Goal: Task Accomplishment & Management: Complete application form

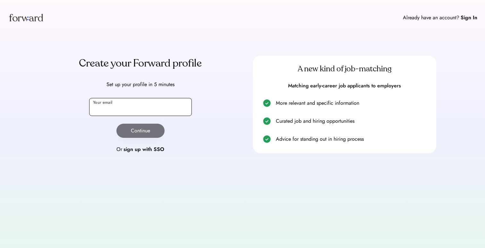
click at [178, 105] on input "email" at bounding box center [140, 107] width 103 height 18
type input "**********"
click at [154, 135] on button "Continue" at bounding box center [140, 130] width 48 height 14
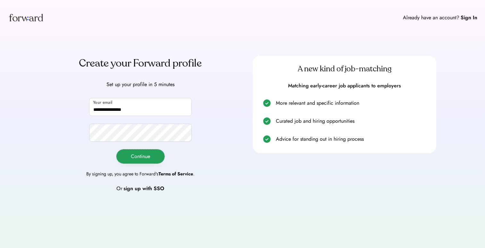
click at [153, 160] on button "Continue" at bounding box center [140, 156] width 48 height 14
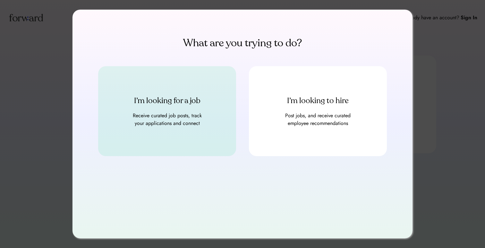
click at [138, 118] on div "Receive curated job posts, track your applications and connect" at bounding box center [167, 119] width 77 height 15
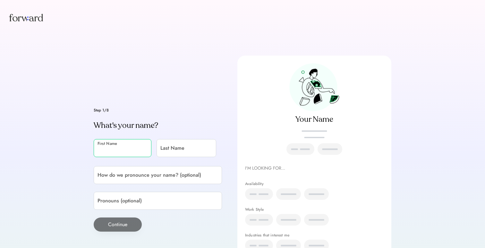
click at [113, 148] on input "input" at bounding box center [123, 148] width 58 height 18
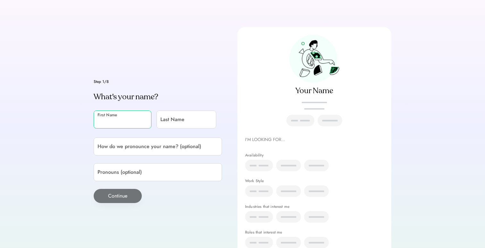
scroll to position [31, 0]
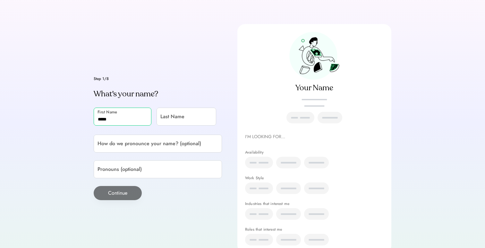
type input "*****"
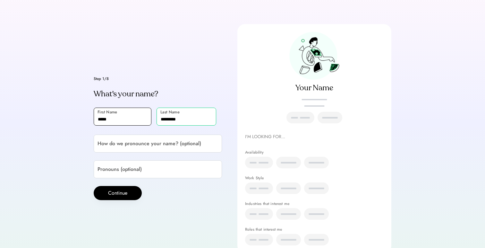
type input "*********"
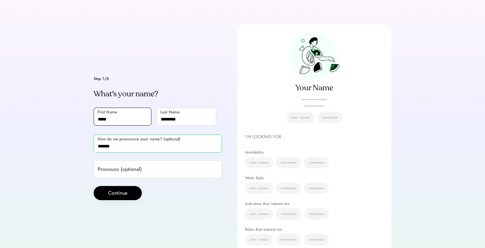
type input "*******"
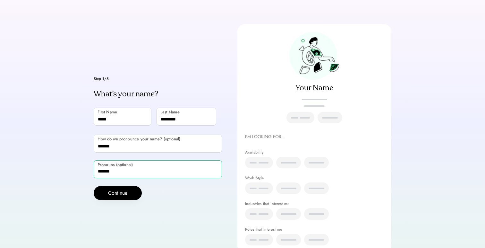
type input "*******"
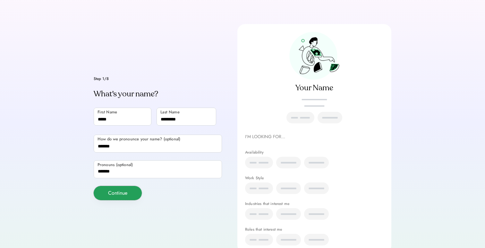
click at [120, 189] on button "Continue" at bounding box center [118, 193] width 48 height 14
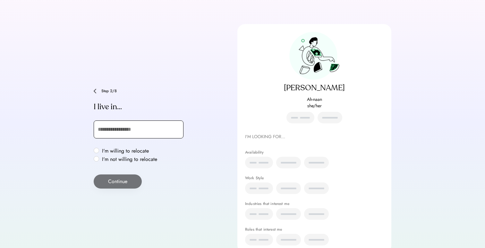
click at [119, 130] on input "text" at bounding box center [139, 129] width 90 height 18
type input "***"
type input "**********"
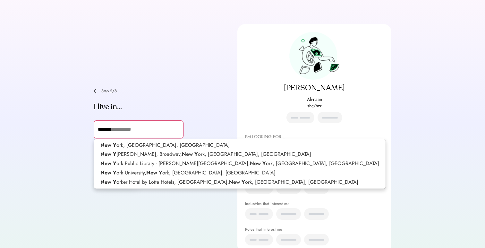
type input "********"
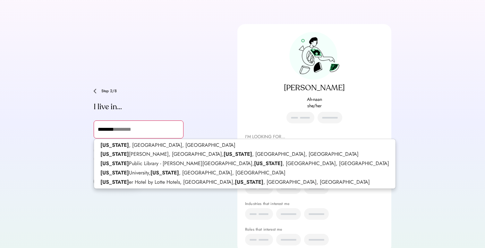
click at [117, 132] on input "********" at bounding box center [139, 129] width 90 height 18
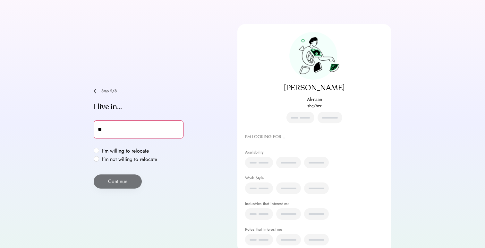
type input "***"
type input "**********"
type input "******"
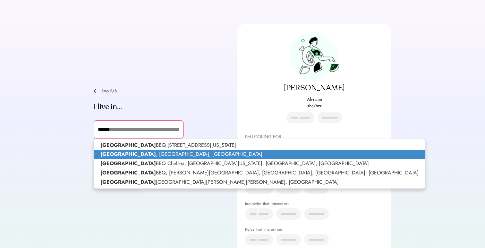
click at [121, 151] on p "Dallas , TX, USA" at bounding box center [259, 153] width 331 height 9
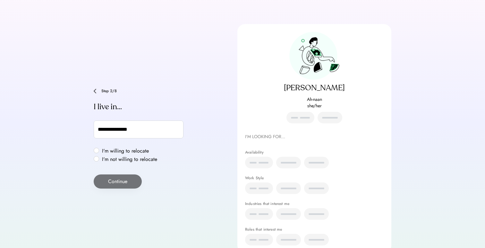
type input "**********"
click at [114, 149] on label "I'm willing to relocate" at bounding box center [129, 150] width 59 height 5
click at [131, 184] on button "Continue" at bounding box center [118, 181] width 48 height 14
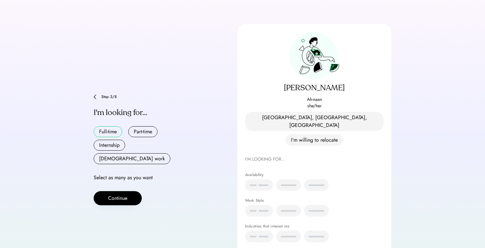
click at [112, 130] on button "Full-time" at bounding box center [108, 131] width 29 height 11
click at [135, 191] on button "Continue" at bounding box center [118, 198] width 48 height 14
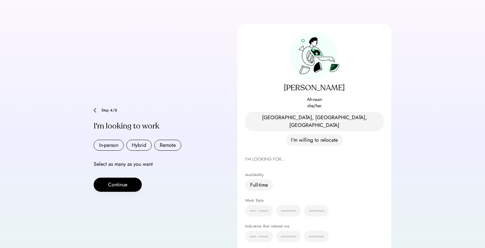
click at [96, 108] on div "Step 4/8" at bounding box center [158, 110] width 128 height 5
click at [95, 108] on img at bounding box center [95, 110] width 3 height 5
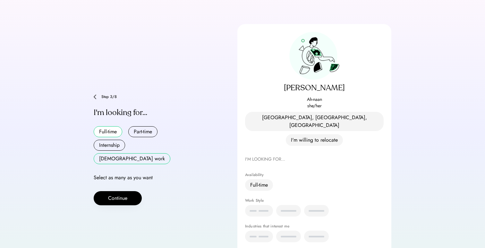
click at [151, 153] on button "Contract work" at bounding box center [132, 158] width 77 height 11
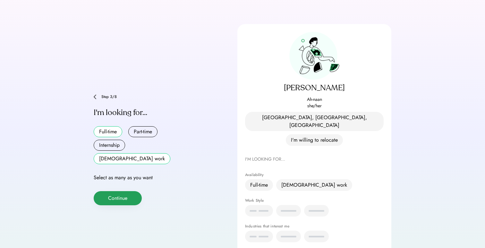
click at [127, 191] on button "Continue" at bounding box center [118, 198] width 48 height 14
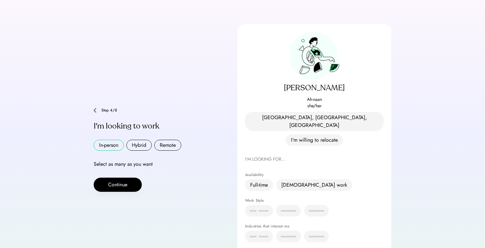
click at [115, 139] on button "In-person" at bounding box center [109, 144] width 30 height 11
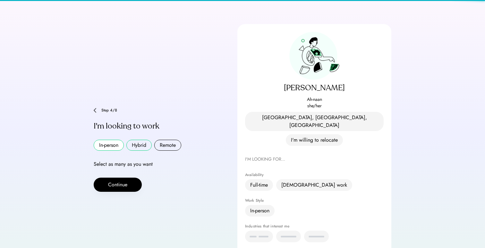
click at [148, 139] on button "Hybrid" at bounding box center [138, 144] width 25 height 11
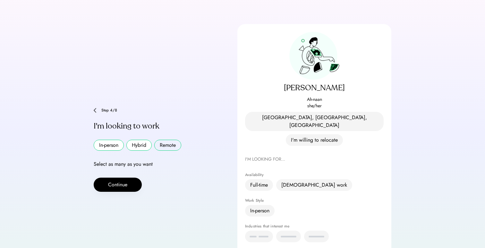
click at [173, 139] on button "Remote" at bounding box center [167, 144] width 27 height 11
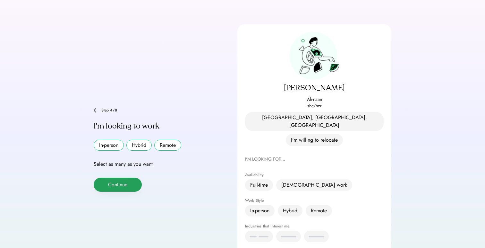
click at [131, 177] on button "Continue" at bounding box center [118, 184] width 48 height 14
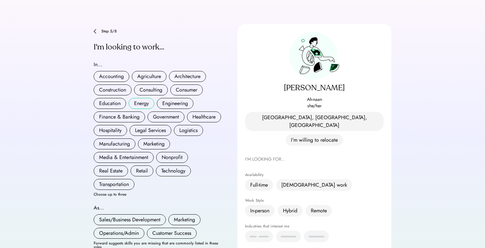
click at [140, 98] on button "Energy" at bounding box center [142, 103] width 26 height 11
click at [114, 100] on button "Education" at bounding box center [110, 103] width 32 height 11
click at [162, 112] on button "Government" at bounding box center [166, 116] width 37 height 11
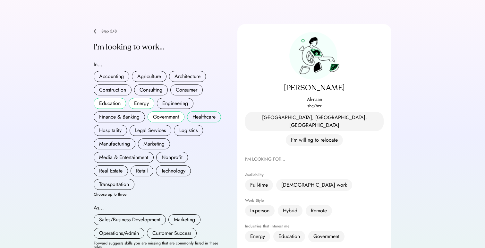
click at [199, 112] on button "Healthcare" at bounding box center [204, 116] width 34 height 11
click at [183, 125] on button "Logistics" at bounding box center [188, 130] width 29 height 11
click at [157, 138] on button "Marketing" at bounding box center [154, 143] width 32 height 11
click at [133, 152] on button "Media & Entertainment" at bounding box center [124, 157] width 60 height 11
click at [167, 152] on button "Nonprofit" at bounding box center [172, 157] width 32 height 11
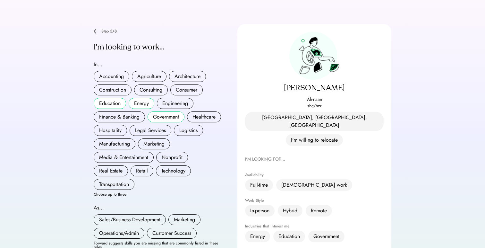
click at [165, 111] on button "Government" at bounding box center [166, 116] width 37 height 11
click at [139, 98] on button "Energy" at bounding box center [142, 103] width 26 height 11
click at [110, 99] on button "Education" at bounding box center [110, 103] width 32 height 11
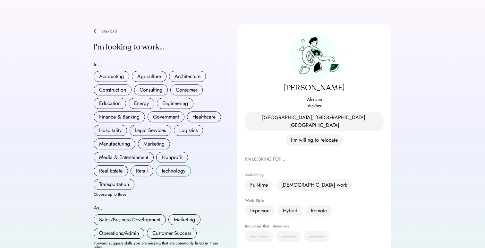
click at [173, 165] on button "Technology" at bounding box center [173, 170] width 35 height 11
click at [123, 153] on button "Media & Entertainment" at bounding box center [124, 157] width 60 height 11
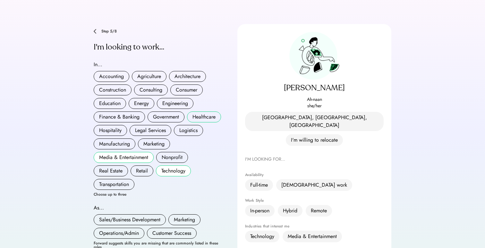
click at [195, 114] on button "Healthcare" at bounding box center [204, 116] width 34 height 11
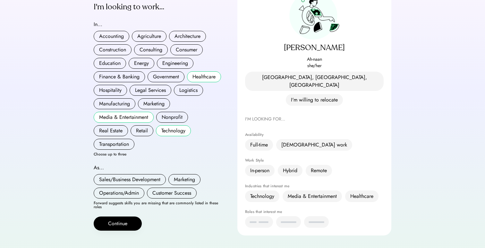
scroll to position [75, 0]
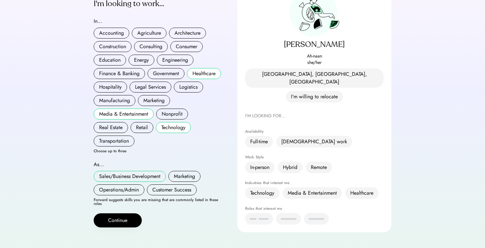
click at [137, 173] on button "Sales/Business Development" at bounding box center [130, 176] width 72 height 11
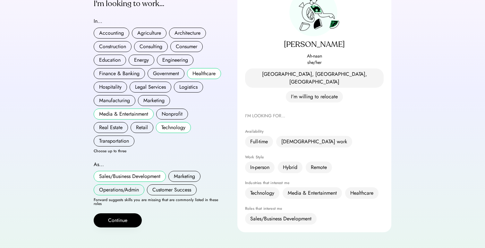
click at [138, 184] on button "Operations/Admin" at bounding box center [119, 189] width 51 height 11
click at [164, 184] on button "Customer Success" at bounding box center [172, 189] width 50 height 11
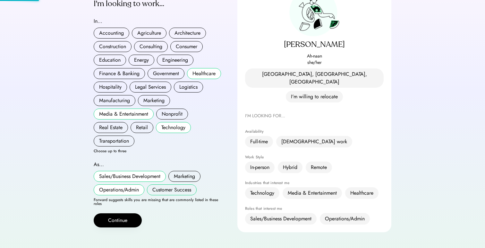
scroll to position [76, 0]
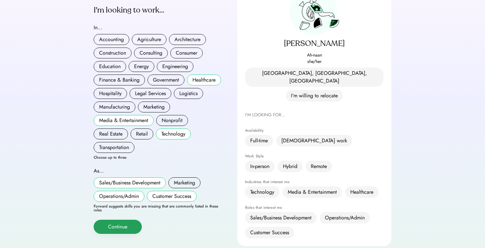
click at [134, 219] on button "Continue" at bounding box center [118, 226] width 48 height 14
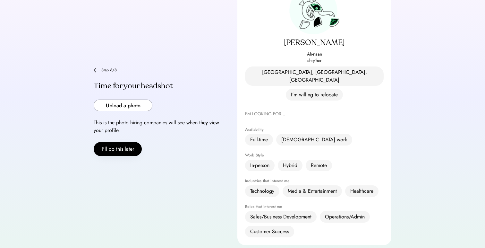
click at [139, 100] on input "file" at bounding box center [123, 105] width 58 height 11
type input "**********"
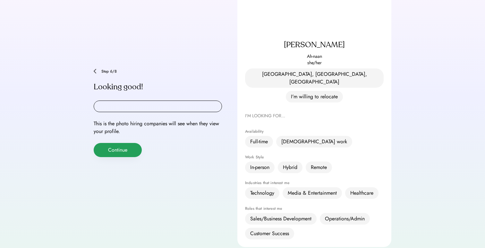
scroll to position [78, 0]
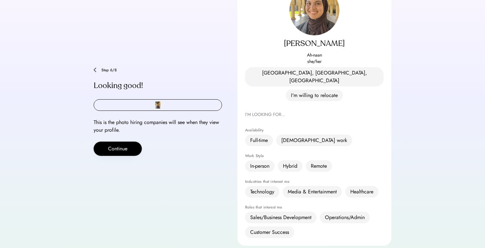
drag, startPoint x: 126, startPoint y: 143, endPoint x: 189, endPoint y: 179, distance: 72.7
click at [190, 179] on div "**********" at bounding box center [243, 112] width 298 height 268
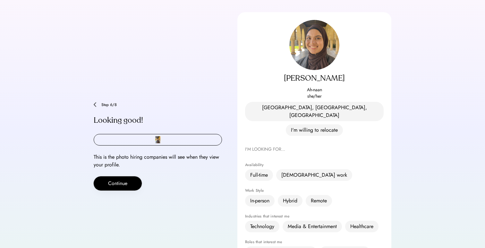
scroll to position [40, 0]
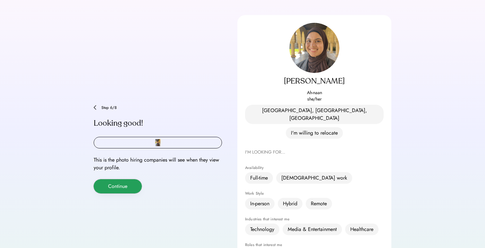
click at [139, 180] on button "Continue" at bounding box center [118, 186] width 48 height 14
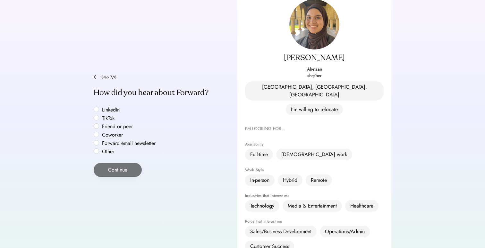
scroll to position [66, 0]
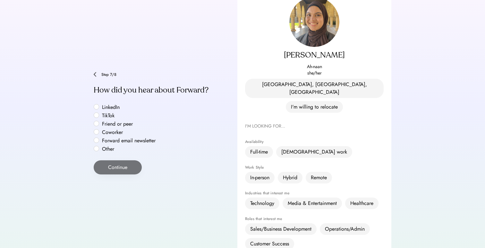
click at [106, 91] on div "Step 7/8 How did you hear about Forward? LinkedIn TikTok Friend or peer Coworke…" at bounding box center [158, 123] width 128 height 102
click at [106, 105] on label "LinkedIn" at bounding box center [129, 107] width 58 height 5
click at [114, 160] on button "Continue" at bounding box center [118, 167] width 48 height 14
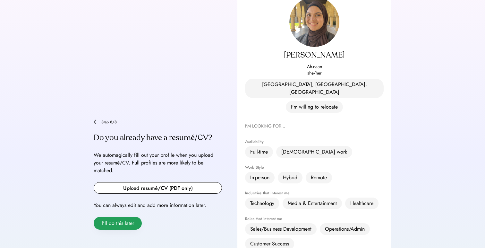
scroll to position [114, 0]
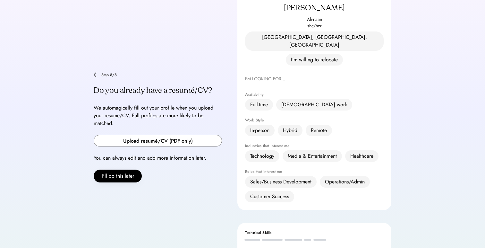
click at [120, 135] on input "file" at bounding box center [158, 140] width 128 height 11
type input "**********"
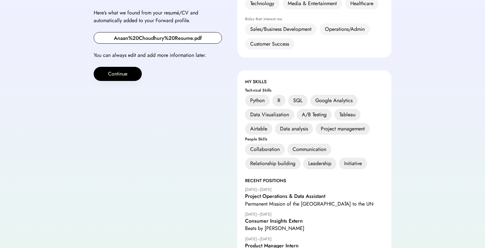
scroll to position [266, 0]
click at [264, 95] on div "Python" at bounding box center [257, 101] width 25 height 12
click at [129, 67] on button "Continue" at bounding box center [118, 74] width 48 height 14
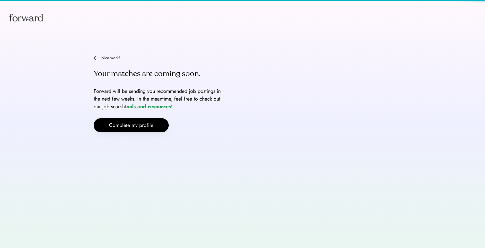
scroll to position [0, 0]
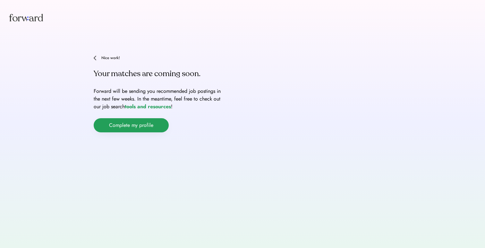
click at [106, 125] on button "Complete my profile" at bounding box center [131, 125] width 75 height 14
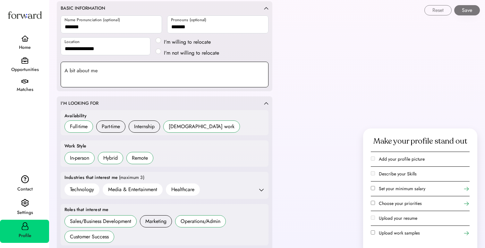
scroll to position [97, 0]
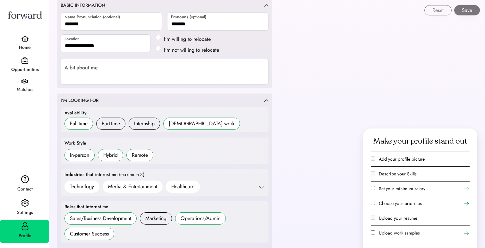
click at [158, 86] on div "**********" at bounding box center [165, 43] width 216 height 90
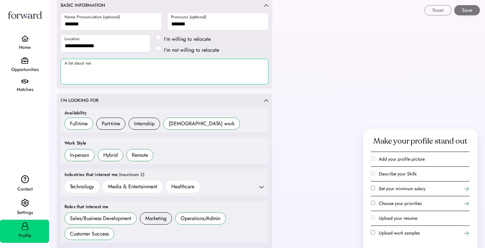
click at [154, 79] on textarea at bounding box center [165, 72] width 208 height 26
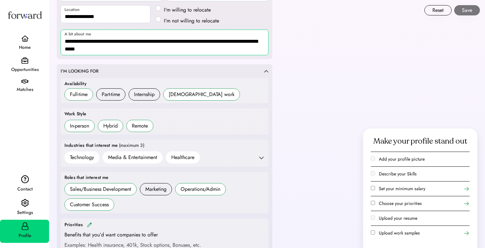
scroll to position [127, 0]
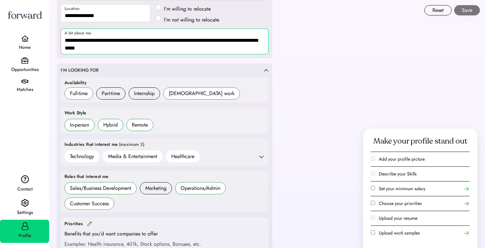
click at [171, 51] on textarea "**********" at bounding box center [165, 42] width 208 height 26
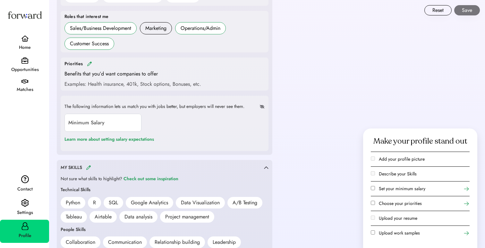
scroll to position [301, 0]
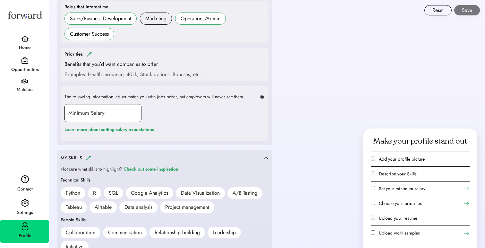
type textarea "**********"
click at [135, 115] on input "input" at bounding box center [102, 113] width 77 height 18
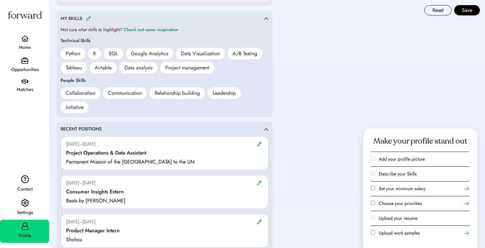
scroll to position [437, 0]
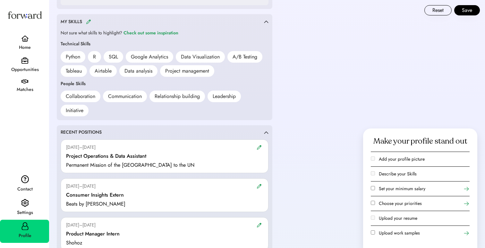
type input "*******"
click at [87, 23] on img at bounding box center [88, 21] width 5 height 5
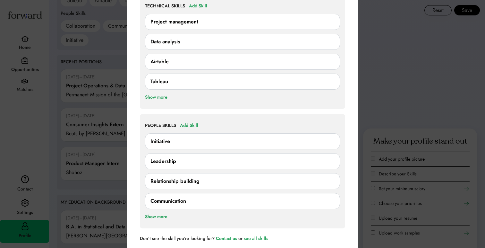
scroll to position [502, 0]
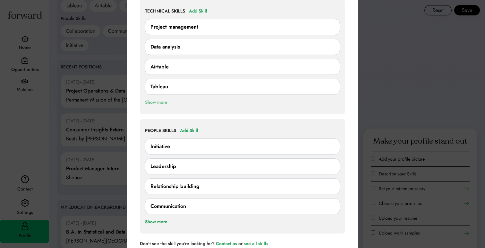
click at [165, 102] on div "Show more" at bounding box center [156, 102] width 22 height 8
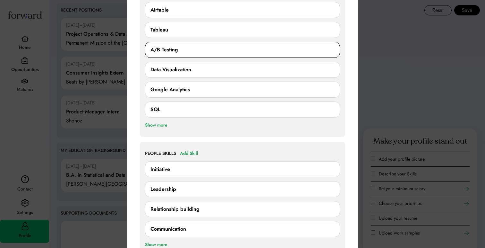
scroll to position [605, 0]
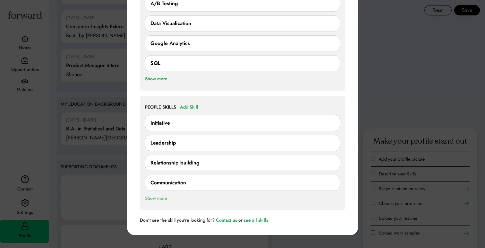
click at [165, 194] on div "Show more" at bounding box center [156, 198] width 22 height 8
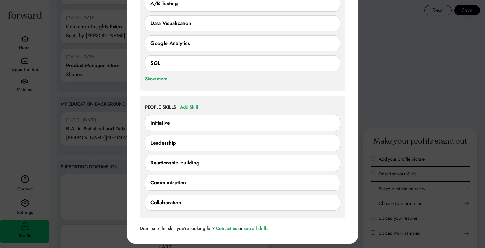
click at [358, 61] on div at bounding box center [242, 124] width 485 height 248
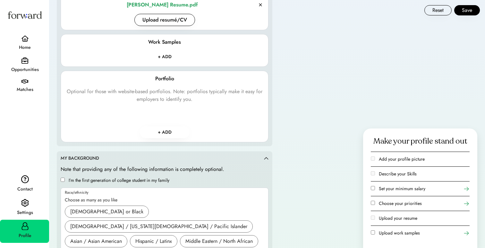
scroll to position [801, 0]
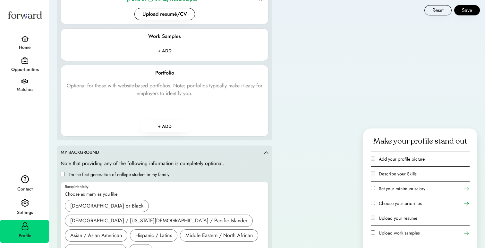
click at [165, 123] on button "+ ADD" at bounding box center [165, 126] width 50 height 12
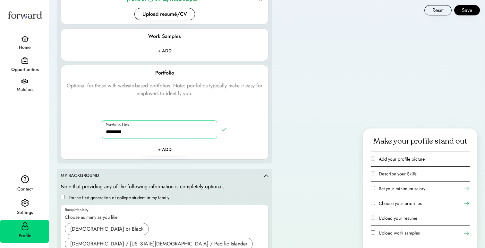
click at [165, 122] on input "input" at bounding box center [159, 129] width 115 height 18
paste input "**********"
click at [179, 134] on input "input" at bounding box center [159, 129] width 115 height 18
drag, startPoint x: 179, startPoint y: 134, endPoint x: 175, endPoint y: 134, distance: 3.3
click at [176, 134] on input "input" at bounding box center [159, 129] width 115 height 18
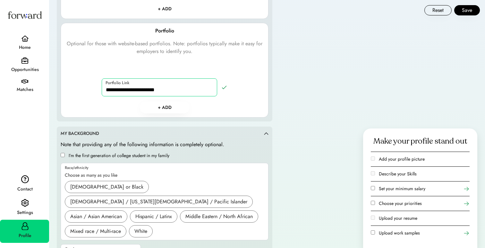
scroll to position [858, 0]
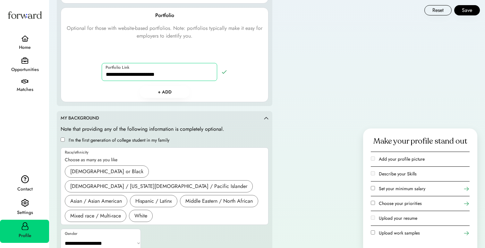
type input "**********"
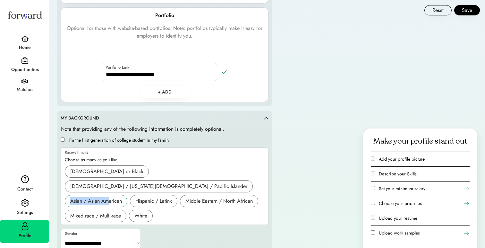
click at [109, 195] on div "Asian / Asian American" at bounding box center [96, 201] width 63 height 12
click at [118, 235] on select "**********" at bounding box center [101, 242] width 80 height 15
select select "*******"
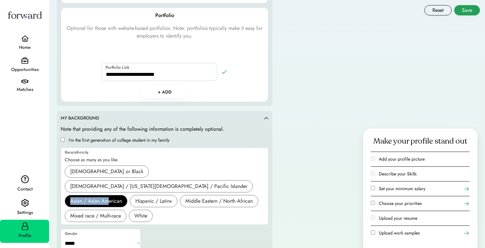
click at [466, 9] on button "Save" at bounding box center [467, 10] width 26 height 10
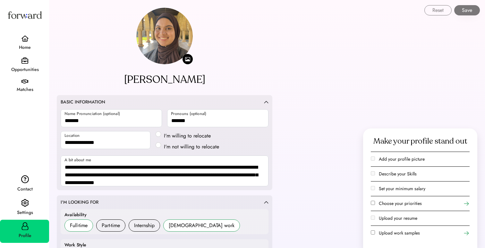
select select "*******"
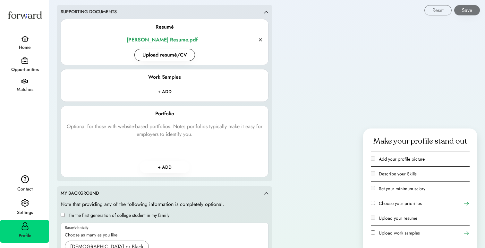
scroll to position [773, 0]
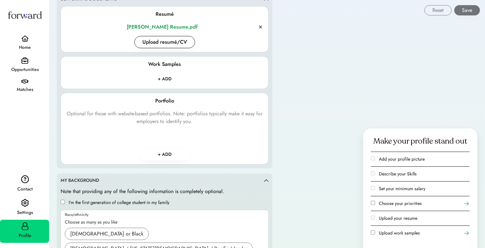
click at [397, 204] on label "Choose your priorities" at bounding box center [400, 203] width 43 height 6
click at [468, 204] on icon at bounding box center [466, 203] width 6 height 6
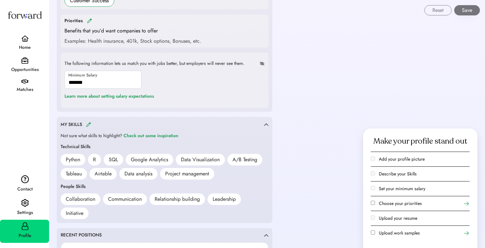
scroll to position [334, 0]
click at [88, 19] on img at bounding box center [89, 21] width 5 height 5
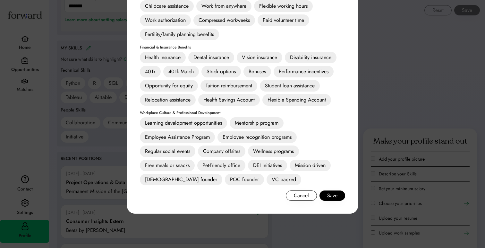
scroll to position [412, 0]
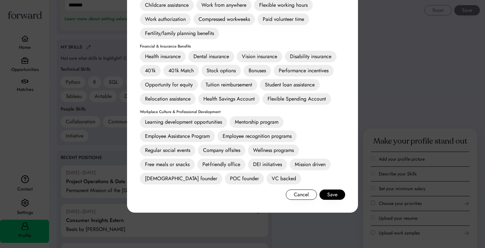
click at [217, 120] on div "Learning development opportunities" at bounding box center [183, 122] width 87 height 12
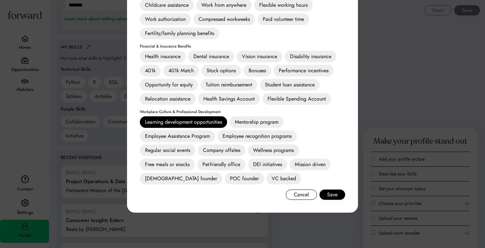
click at [273, 167] on div "DEI initiatives" at bounding box center [267, 164] width 39 height 12
click at [271, 124] on div "Mentorship program" at bounding box center [257, 122] width 54 height 12
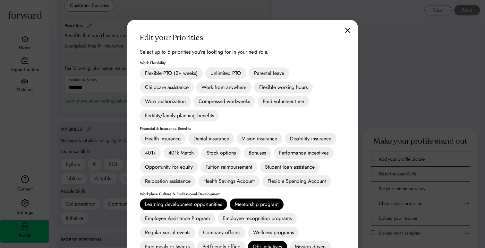
scroll to position [327, 0]
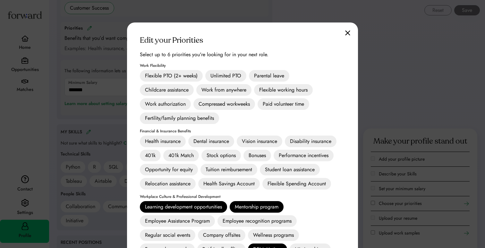
click at [181, 181] on div "Relocation assistance" at bounding box center [168, 184] width 56 height 12
click at [230, 168] on div "Tuition reimbursement" at bounding box center [228, 170] width 57 height 12
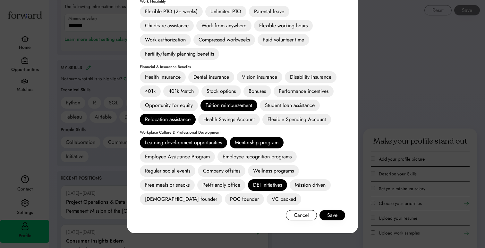
scroll to position [392, 0]
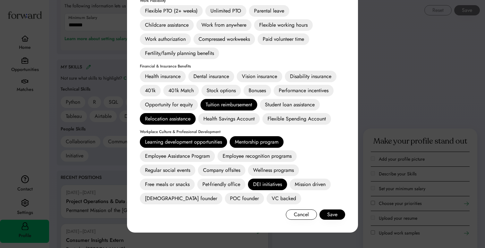
click at [244, 104] on div "Tuition reimbursement" at bounding box center [228, 105] width 57 height 12
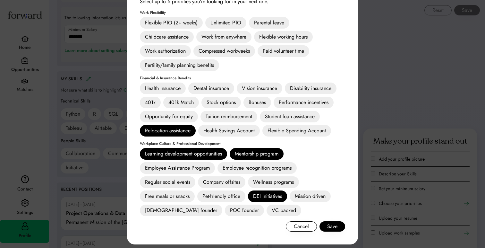
click at [175, 25] on div "Flexible PTO (2+ weeks)" at bounding box center [171, 23] width 63 height 12
click at [231, 113] on div "Tuition reimbursement" at bounding box center [228, 117] width 57 height 12
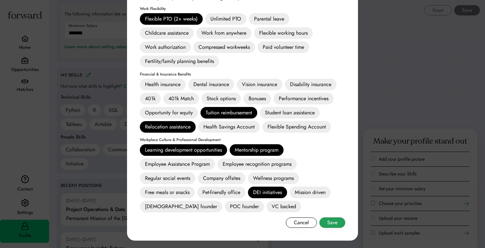
click at [331, 224] on button "Save" at bounding box center [332, 222] width 26 height 10
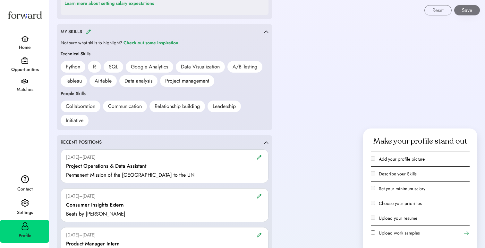
scroll to position [464, 0]
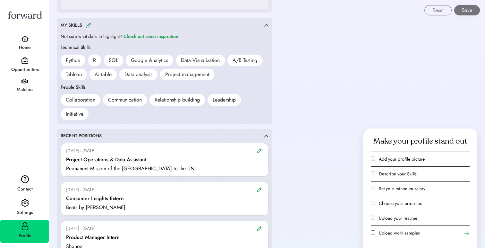
click at [401, 233] on label "Upload work samples" at bounding box center [399, 232] width 41 height 6
click at [469, 233] on div "Make your profile stand out Add your profile picture Describe your Skills Set y…" at bounding box center [420, 187] width 114 height 119
click at [466, 233] on icon at bounding box center [466, 233] width 6 height 6
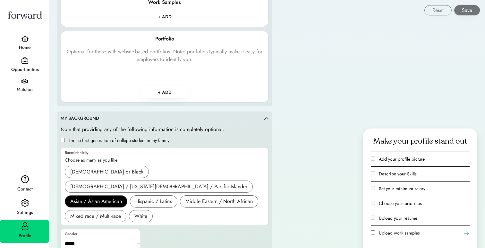
scroll to position [865, 0]
click at [166, 89] on button "+ ADD" at bounding box center [165, 92] width 50 height 12
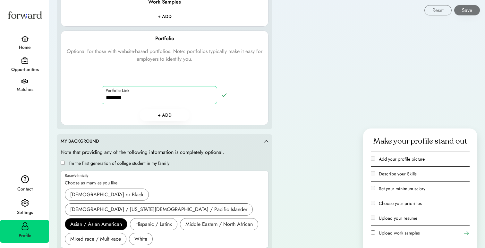
click at [160, 95] on input "input" at bounding box center [159, 95] width 115 height 18
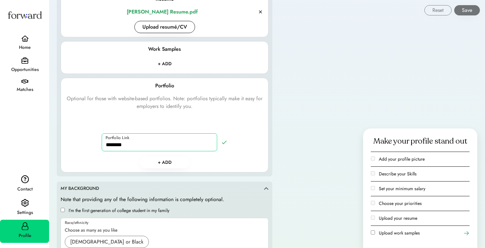
scroll to position [820, 0]
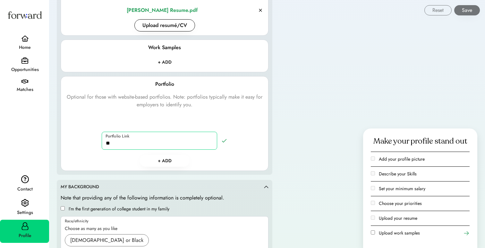
type input "*"
paste input "**********"
type input "**********"
click at [222, 141] on icon at bounding box center [224, 140] width 6 height 6
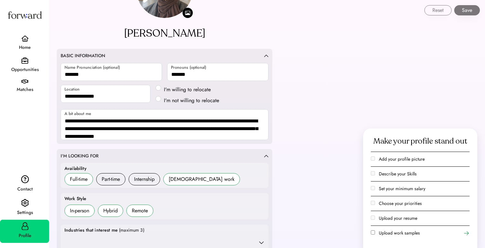
scroll to position [0, 0]
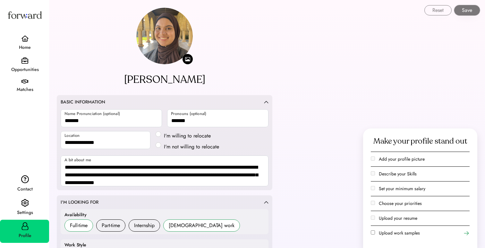
click at [472, 13] on button "Save" at bounding box center [467, 10] width 26 height 10
click at [467, 234] on icon at bounding box center [466, 233] width 6 height 6
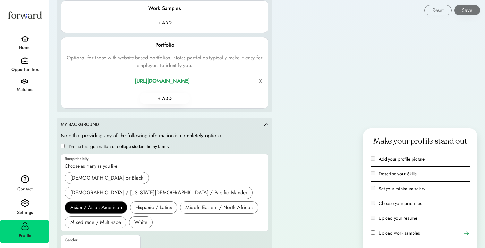
click at [31, 206] on div "Settings" at bounding box center [24, 208] width 49 height 24
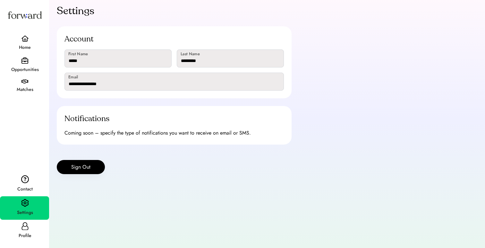
scroll to position [9, 0]
click at [28, 179] on img at bounding box center [25, 179] width 8 height 8
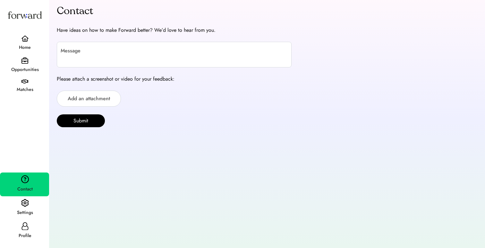
click at [26, 44] on div "Home" at bounding box center [25, 48] width 48 height 8
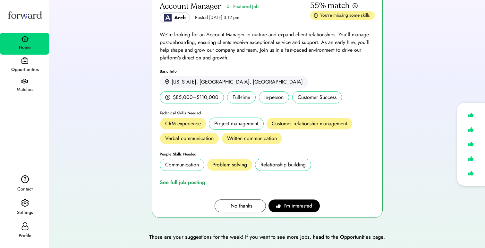
scroll to position [86, 0]
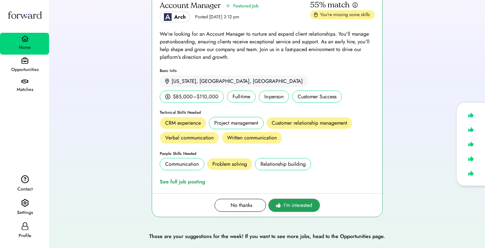
click at [286, 206] on span "I'm interested" at bounding box center [297, 205] width 29 height 8
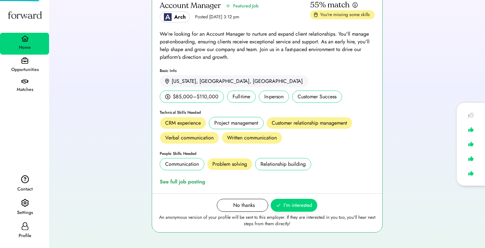
scroll to position [9, 0]
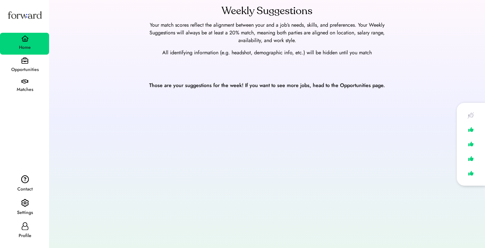
click at [30, 69] on div "Opportunities" at bounding box center [25, 70] width 48 height 8
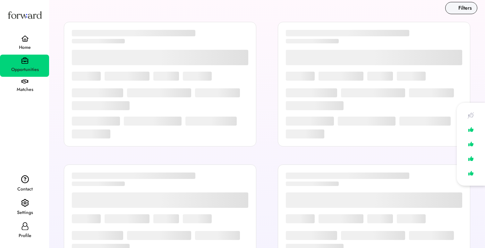
scroll to position [4, 0]
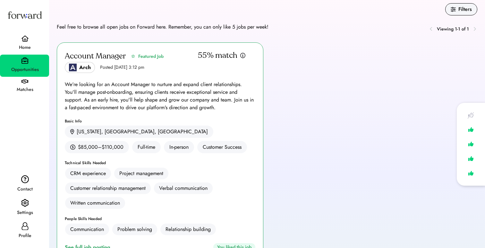
click at [28, 83] on img at bounding box center [24, 81] width 7 height 4
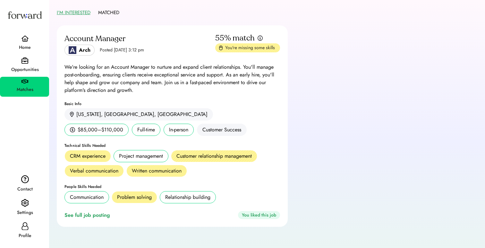
click at [7, 73] on div "Opportunities" at bounding box center [25, 70] width 48 height 8
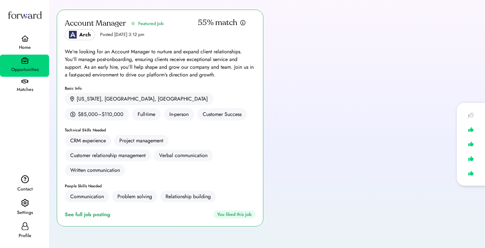
scroll to position [50, 0]
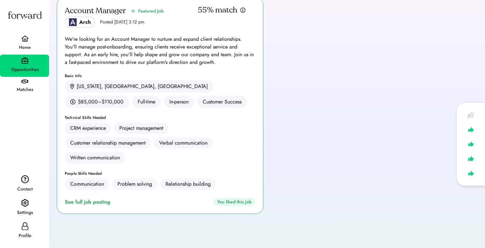
click at [26, 231] on div "Profile" at bounding box center [25, 236] width 48 height 12
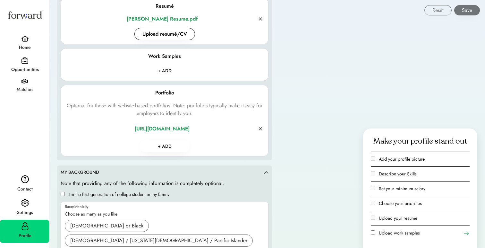
scroll to position [865, 0]
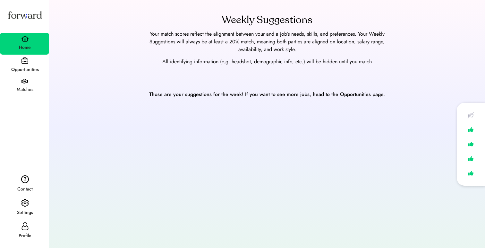
click at [34, 67] on div "Opportunities" at bounding box center [25, 70] width 48 height 8
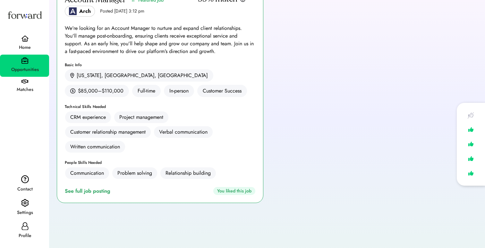
scroll to position [54, 0]
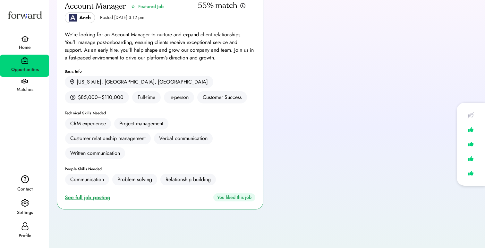
click at [91, 196] on div "See full job posting" at bounding box center [89, 197] width 48 height 8
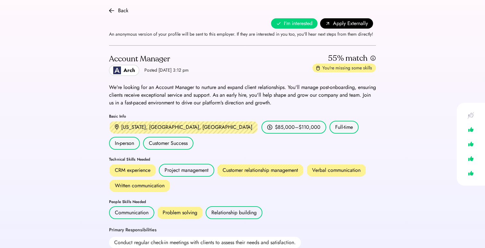
scroll to position [14, 0]
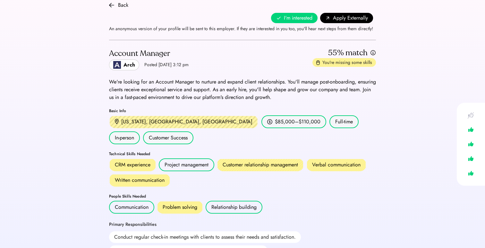
click at [190, 161] on div "Project management" at bounding box center [187, 165] width 44 height 8
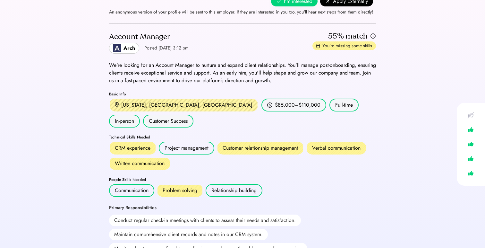
scroll to position [0, 0]
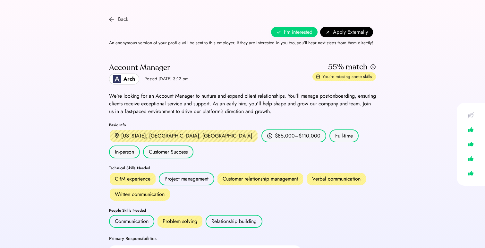
click at [115, 21] on div "Back" at bounding box center [118, 19] width 19 height 8
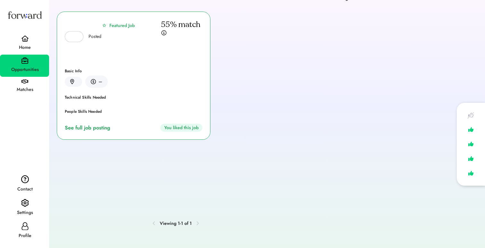
scroll to position [54, 0]
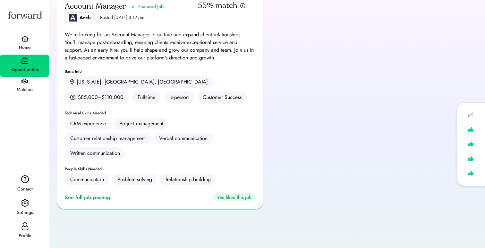
click at [30, 228] on div "Profile" at bounding box center [24, 230] width 49 height 23
select select "*******"
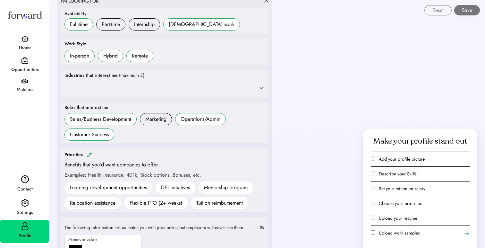
scroll to position [202, 0]
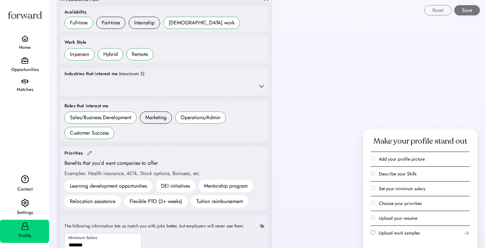
click at [121, 26] on h6 "Part-time" at bounding box center [110, 23] width 29 height 12
click at [114, 25] on div "Part-time" at bounding box center [111, 23] width 18 height 8
click at [138, 24] on div "Internship" at bounding box center [144, 23] width 21 height 8
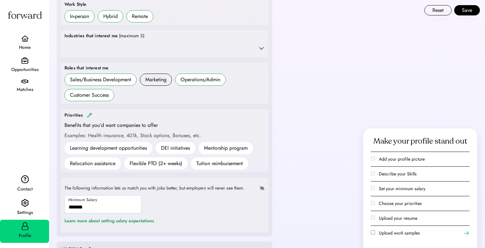
scroll to position [243, 0]
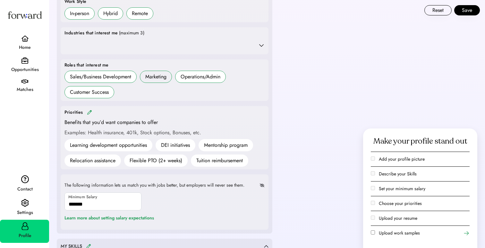
click at [162, 81] on h6 "Marketing" at bounding box center [156, 77] width 32 height 12
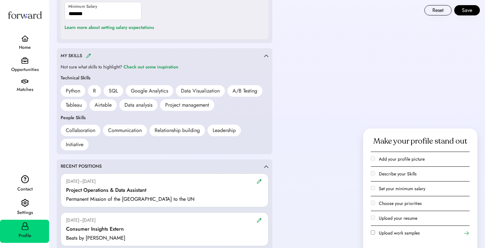
scroll to position [436, 0]
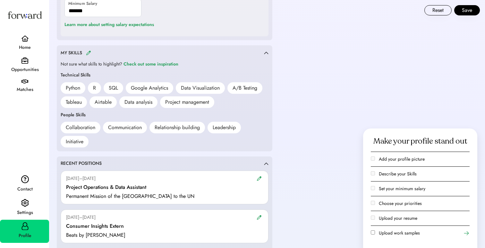
click at [88, 53] on img at bounding box center [88, 52] width 5 height 5
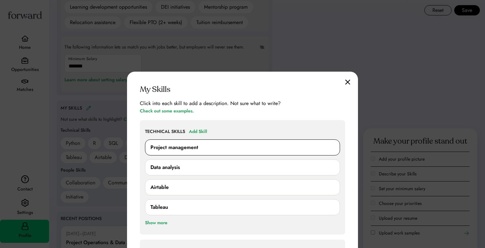
scroll to position [375, 0]
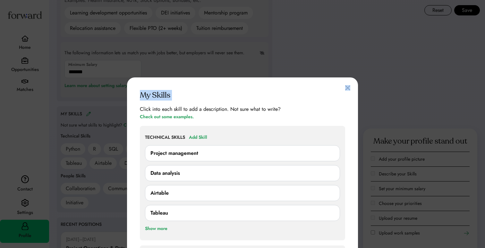
click at [350, 87] on div "My Skills Click into each skill to add a description. Not sure what to write? C…" at bounding box center [242, 230] width 231 height 307
click at [350, 87] on img at bounding box center [347, 87] width 5 height 5
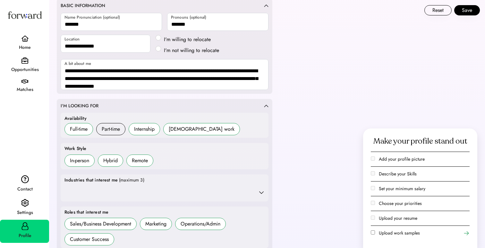
scroll to position [0, 0]
